Goal: Task Accomplishment & Management: Complete application form

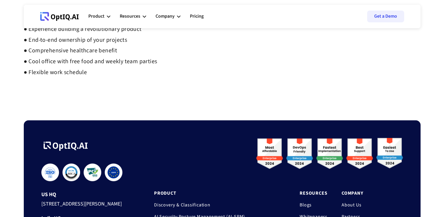
scroll to position [487, 0]
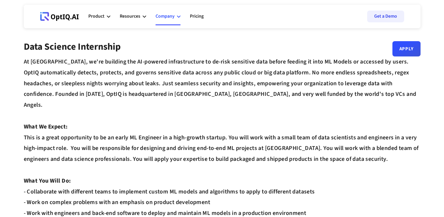
click at [174, 18] on div "Company" at bounding box center [165, 16] width 19 height 8
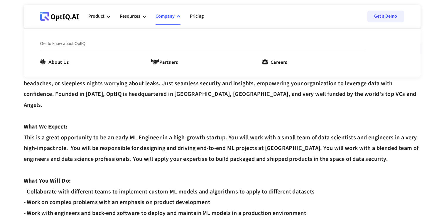
click at [261, 61] on ul "About Us Partners Careers" at bounding box center [202, 61] width 325 height 7
click at [271, 61] on div "Careers" at bounding box center [279, 61] width 16 height 7
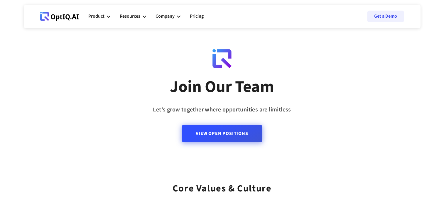
click at [220, 135] on link "View Open Positions" at bounding box center [222, 133] width 80 height 18
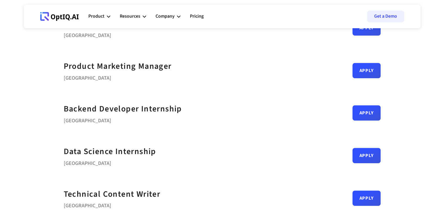
scroll to position [278, 0]
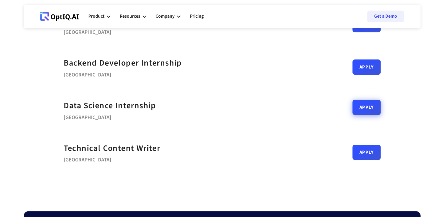
click at [370, 112] on link "Apply" at bounding box center [367, 107] width 28 height 15
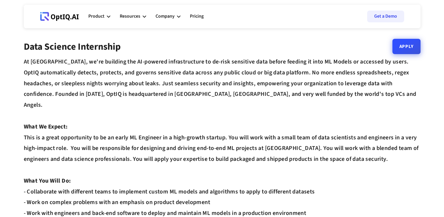
click at [400, 52] on link "Apply" at bounding box center [407, 46] width 28 height 15
